Goal: Find specific page/section

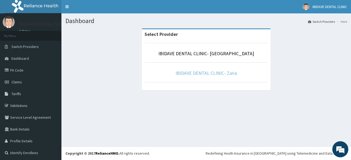
click at [192, 75] on link "IBIDAVE DENTAL CLINIC- Zaria" at bounding box center [206, 73] width 61 height 6
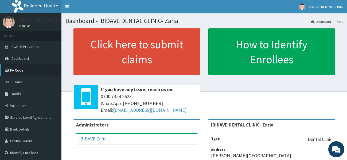
click at [45, 69] on link "PA Code" at bounding box center [30, 70] width 61 height 12
